Goal: Obtain resource: Obtain resource

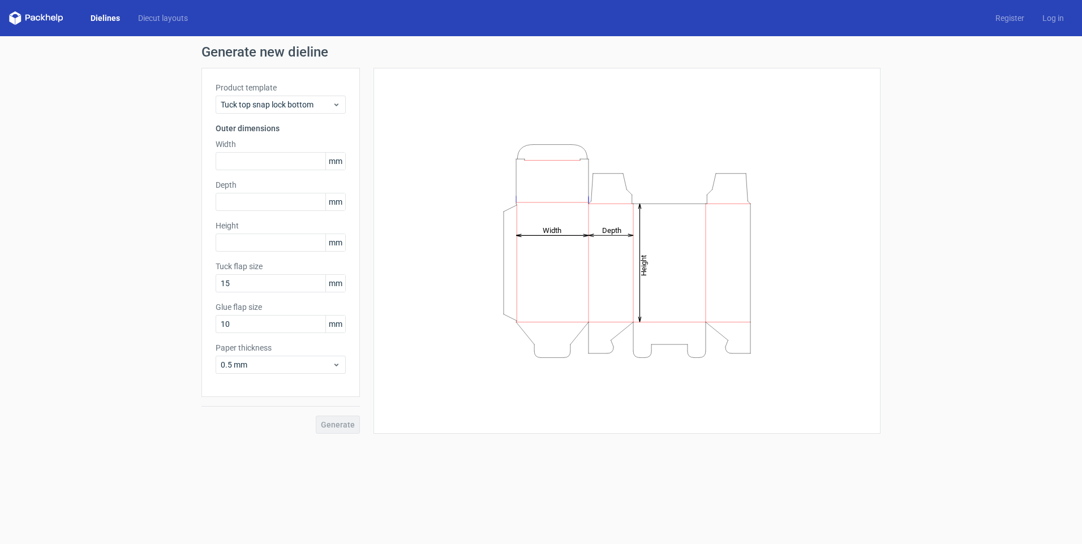
click at [252, 173] on div "Product template Tuck top snap lock bottom Outer dimensions Width mm Depth mm H…" at bounding box center [280, 232] width 158 height 329
click at [255, 163] on input "text" at bounding box center [281, 161] width 130 height 18
type input "102"
type input "28"
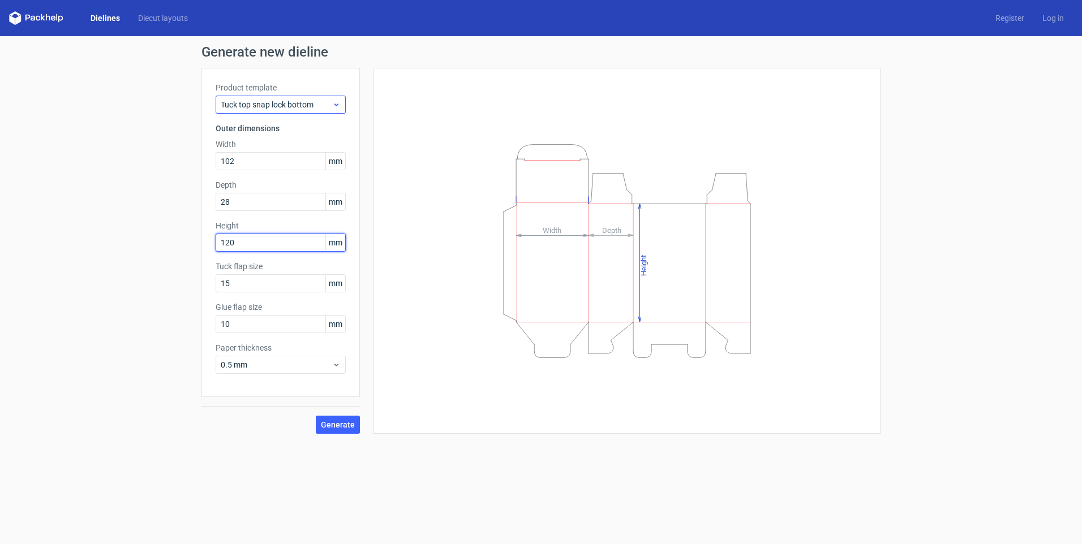
type input "120"
click at [325, 110] on div "Tuck top snap lock bottom" at bounding box center [281, 105] width 130 height 18
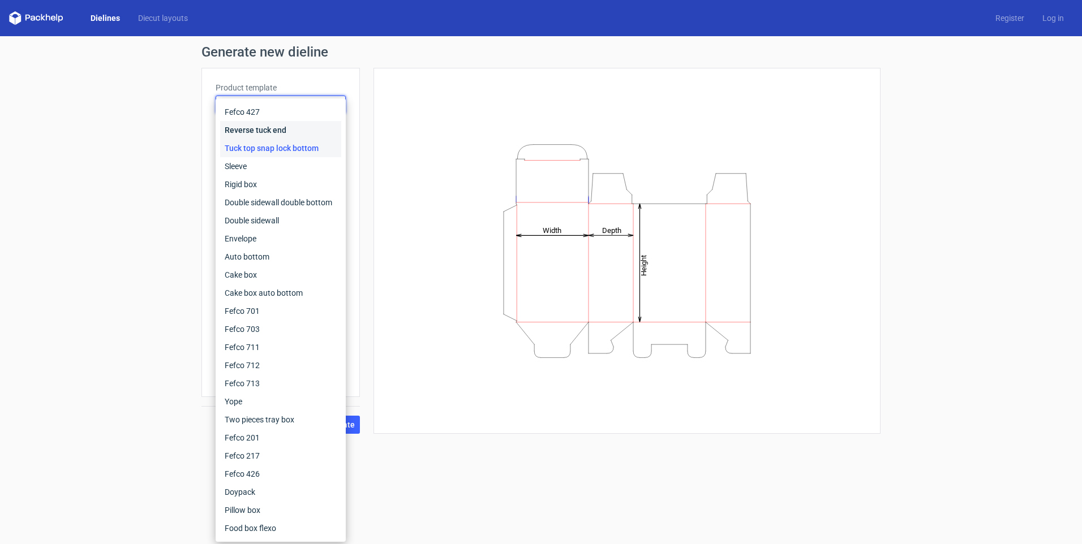
click at [313, 136] on div "Reverse tuck end" at bounding box center [280, 130] width 121 height 18
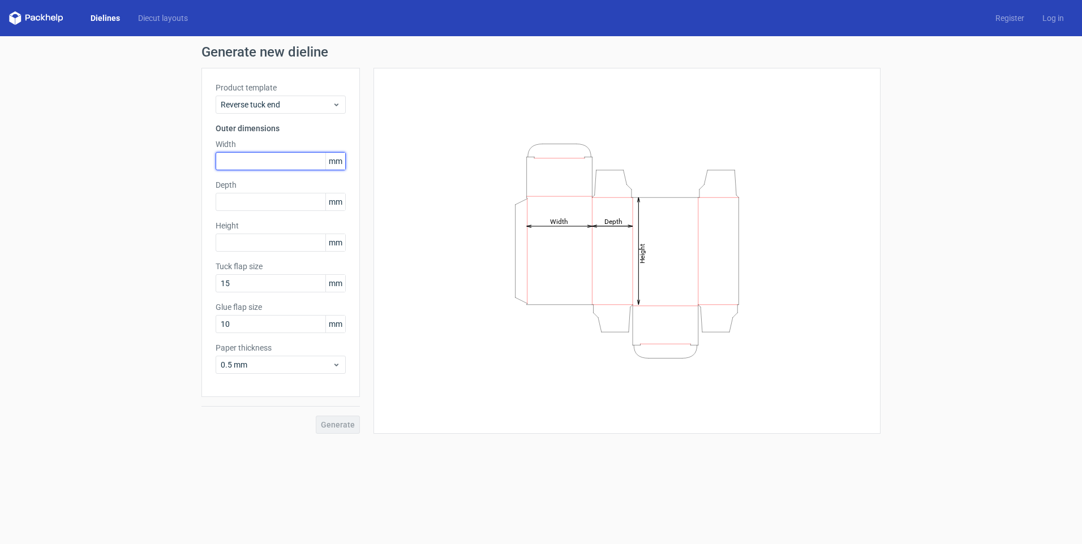
click at [261, 167] on input "text" at bounding box center [281, 161] width 130 height 18
type input "102"
type input "28"
type input "120"
click at [344, 429] on button "Generate" at bounding box center [338, 425] width 44 height 18
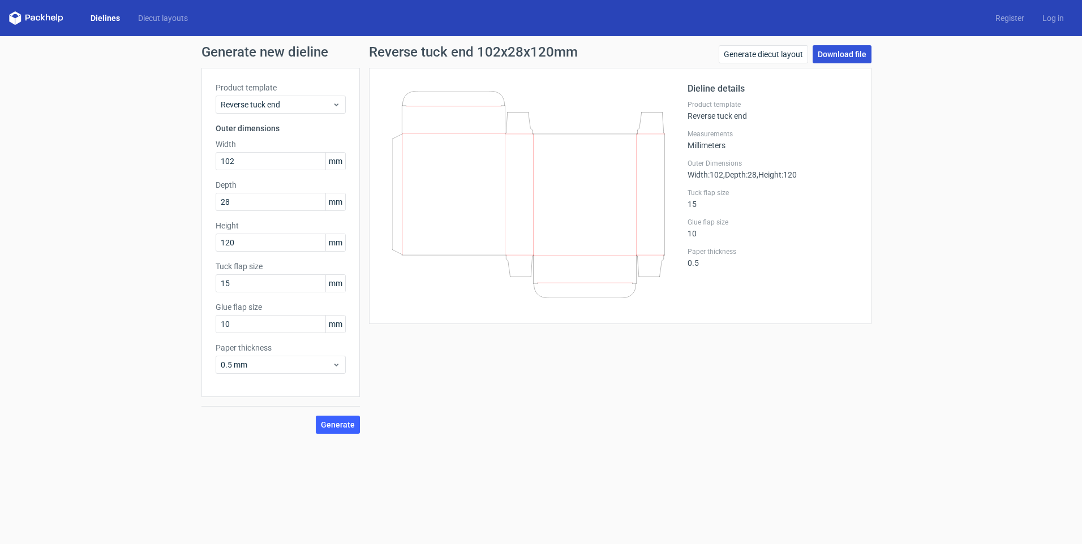
click at [848, 55] on link "Download file" at bounding box center [842, 54] width 59 height 18
